Goal: Task Accomplishment & Management: Use online tool/utility

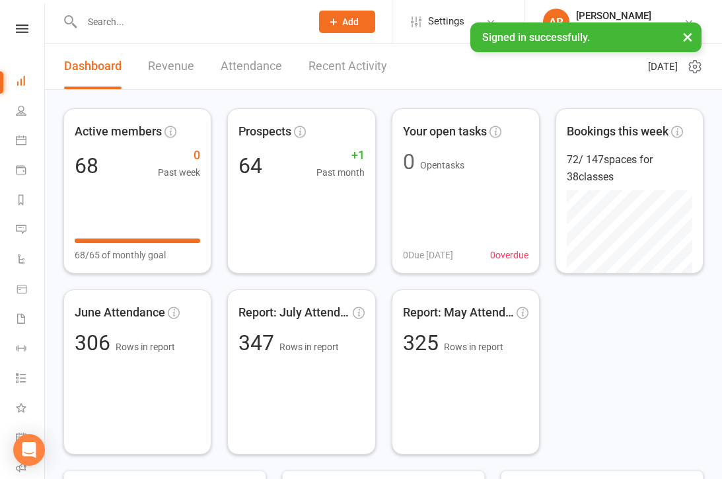
click at [188, 62] on link "Revenue" at bounding box center [171, 67] width 46 height 46
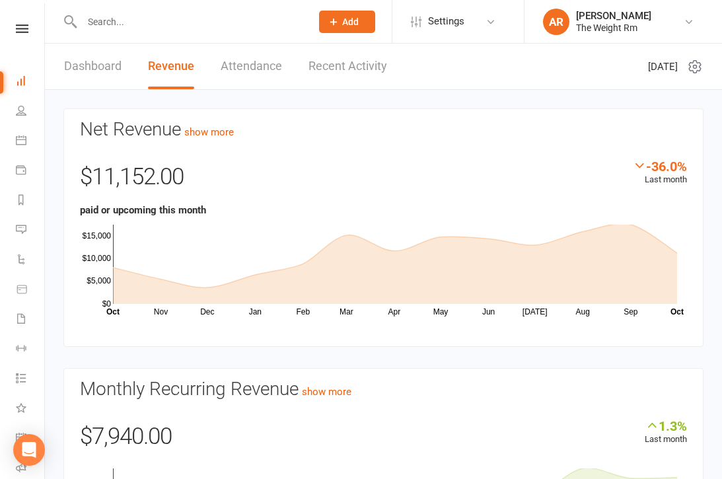
click at [365, 59] on link "Recent Activity" at bounding box center [348, 67] width 79 height 46
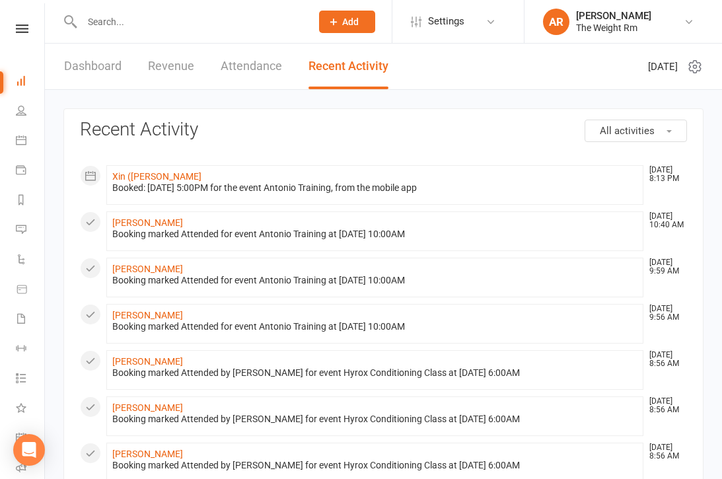
click at [16, 142] on icon at bounding box center [21, 140] width 11 height 11
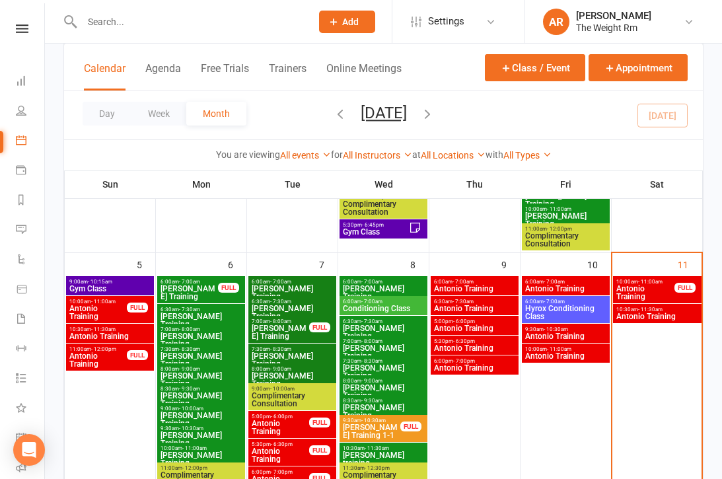
scroll to position [294, 0]
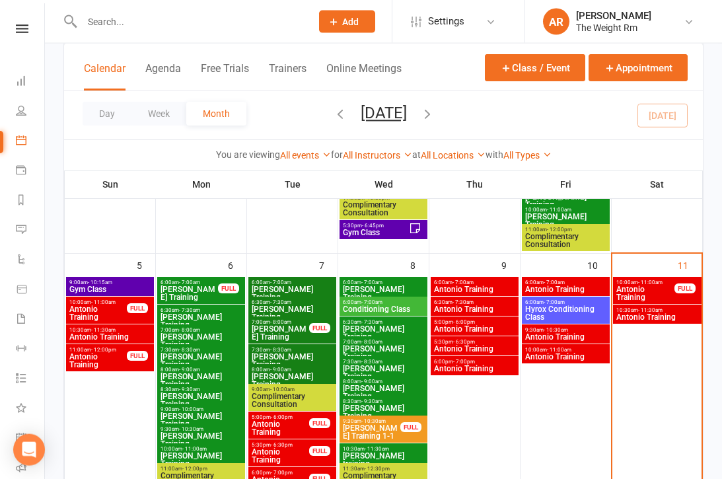
click at [664, 292] on span "Antonio Training" at bounding box center [645, 294] width 59 height 16
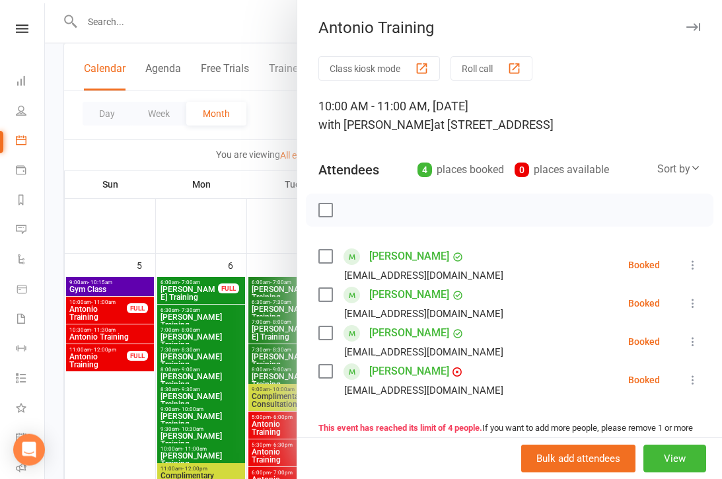
click at [202, 367] on div at bounding box center [383, 239] width 677 height 479
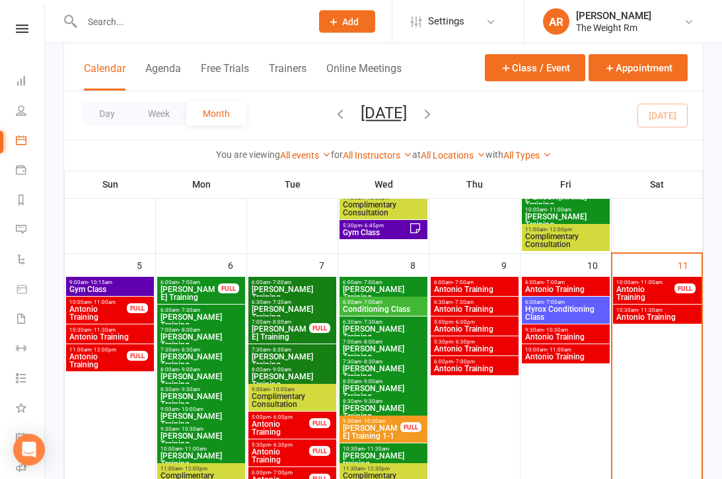
click at [639, 315] on span "Antonio Training" at bounding box center [657, 317] width 83 height 8
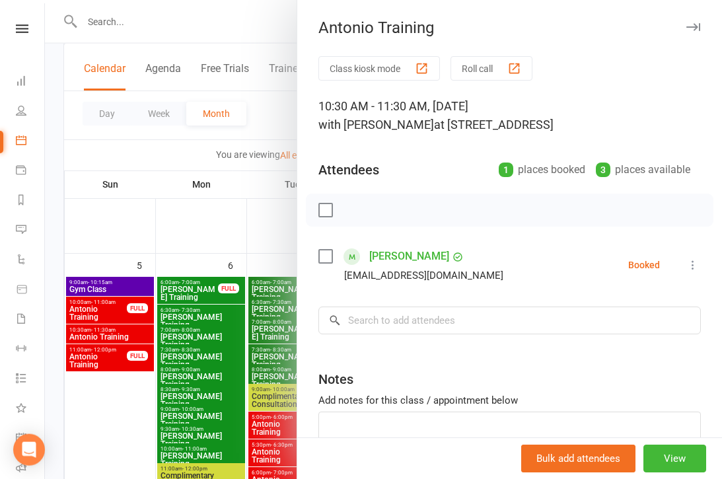
click at [202, 349] on div at bounding box center [383, 239] width 677 height 479
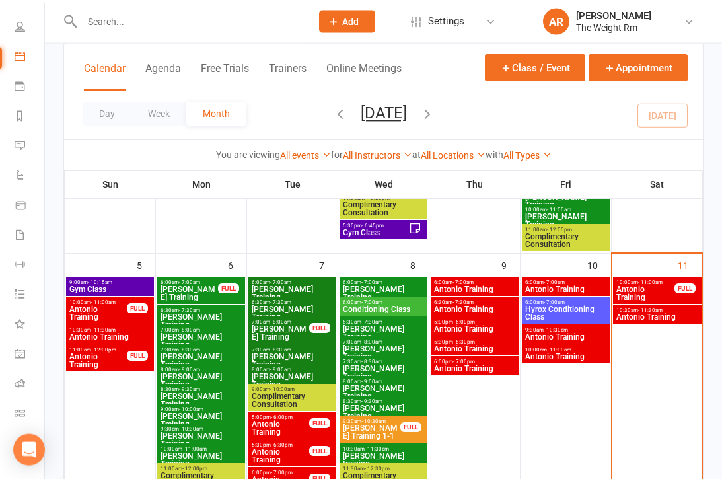
scroll to position [84, 1]
click at [26, 347] on link "General attendance" at bounding box center [30, 355] width 30 height 30
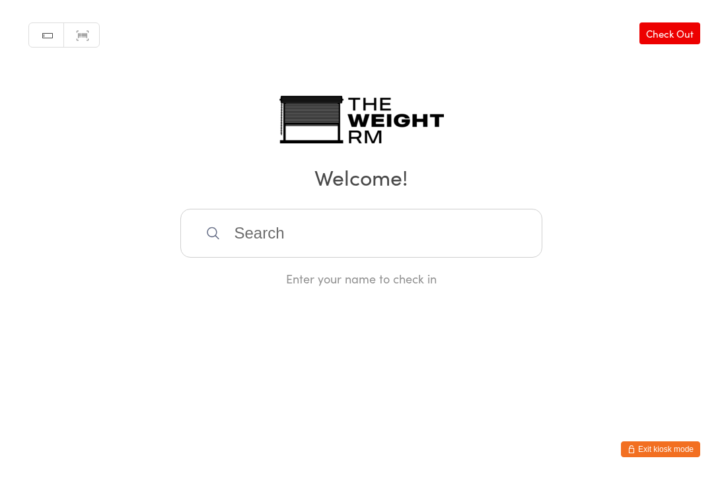
click at [342, 245] on input "search" at bounding box center [361, 233] width 362 height 49
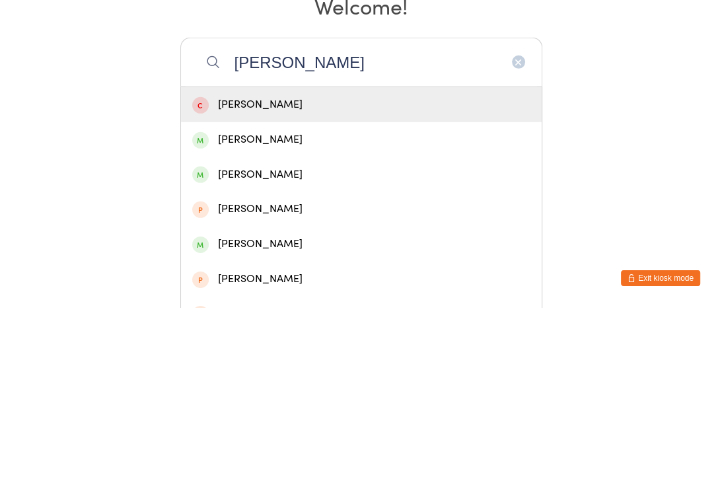
type input "[PERSON_NAME]"
click at [271, 293] on div "[PERSON_NAME]" at bounding box center [361, 310] width 361 height 35
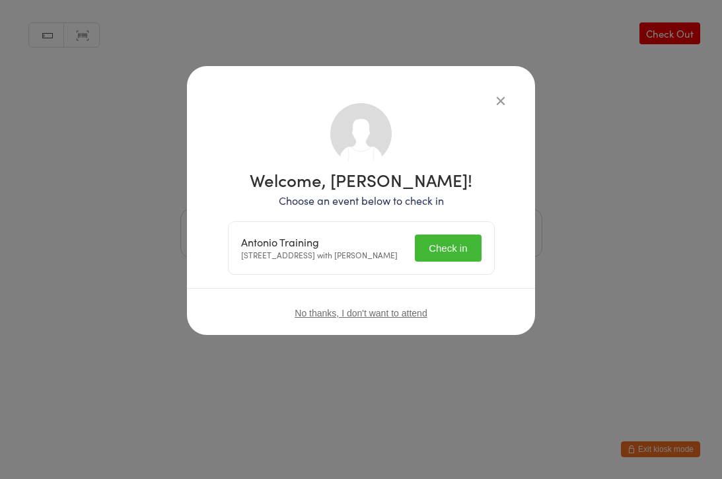
click at [444, 255] on button "Check in" at bounding box center [448, 248] width 66 height 27
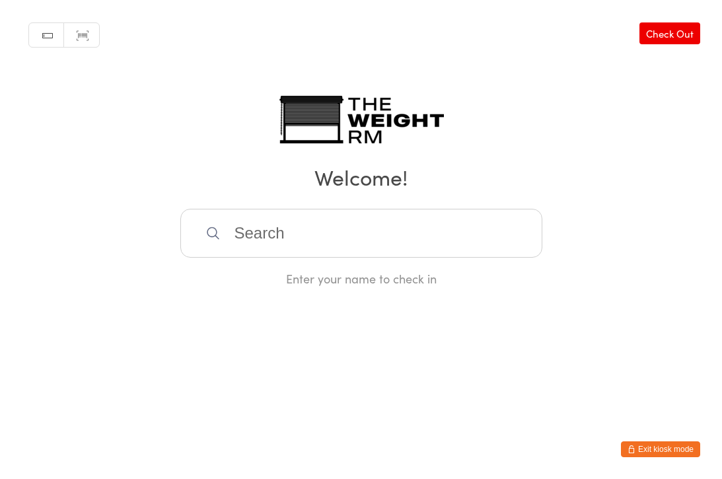
click at [410, 235] on input "search" at bounding box center [361, 233] width 362 height 49
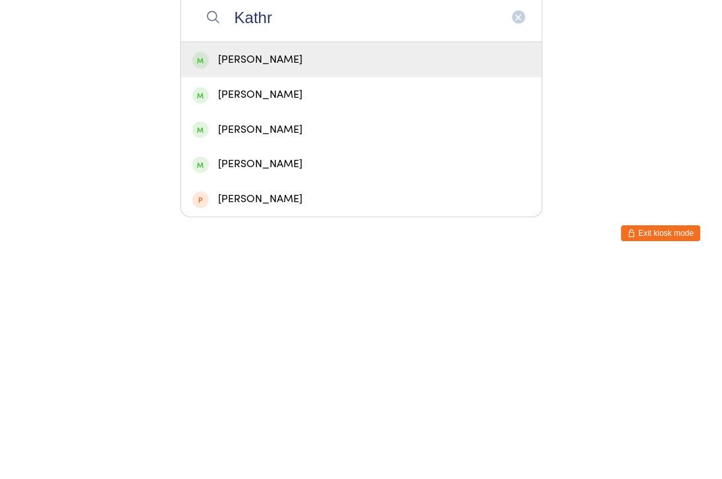
type input "Kathr"
click at [309, 302] on div "[PERSON_NAME]" at bounding box center [361, 311] width 338 height 18
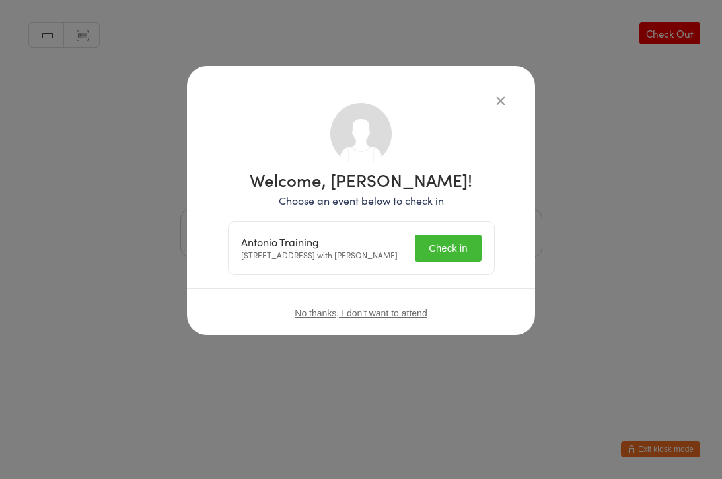
click at [455, 256] on button "Check in" at bounding box center [448, 248] width 66 height 27
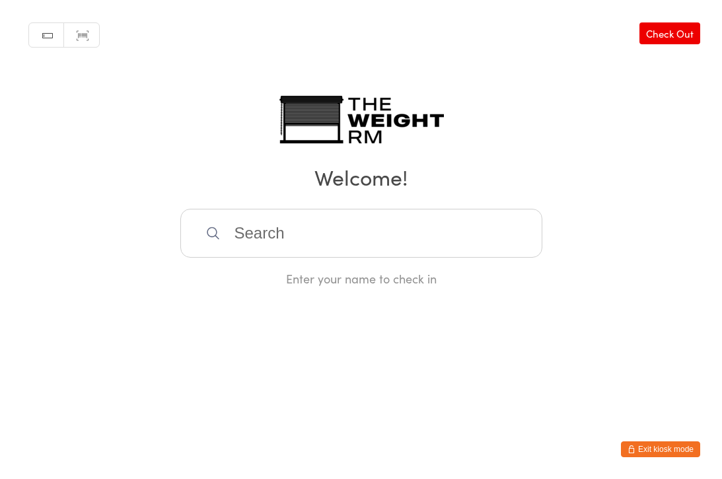
click at [250, 258] on input "search" at bounding box center [361, 233] width 362 height 49
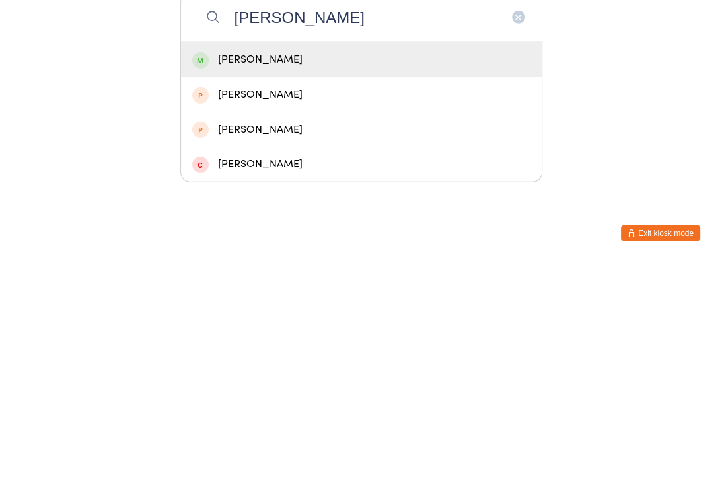
type input "[PERSON_NAME]"
click at [203, 268] on span at bounding box center [200, 276] width 17 height 17
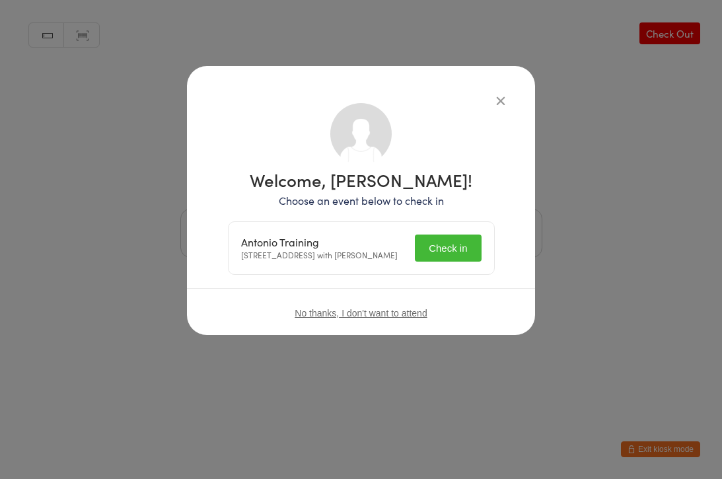
click at [428, 254] on button "Check in" at bounding box center [448, 248] width 66 height 27
